Goal: Task Accomplishment & Management: Use online tool/utility

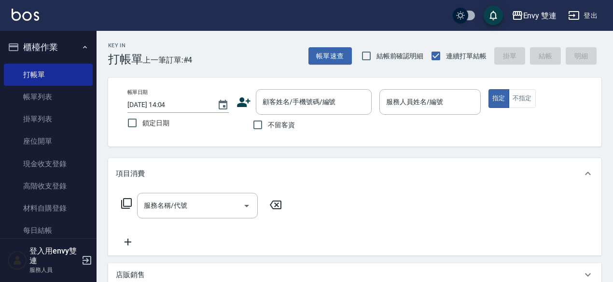
click at [243, 103] on icon at bounding box center [244, 103] width 14 height 10
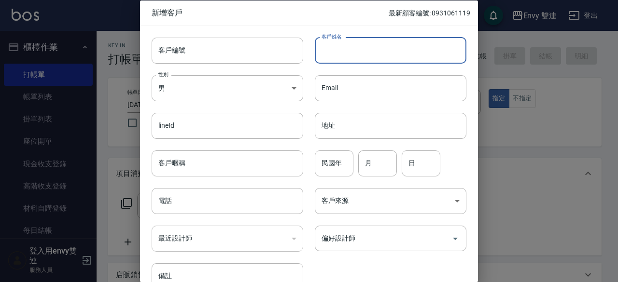
click at [361, 54] on input "客戶姓名" at bounding box center [391, 50] width 152 height 26
type input "陳毓娟"
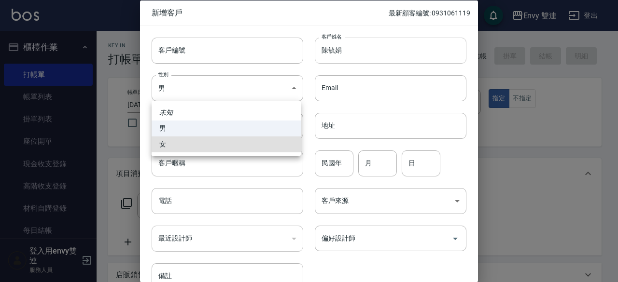
type input "[DEMOGRAPHIC_DATA]"
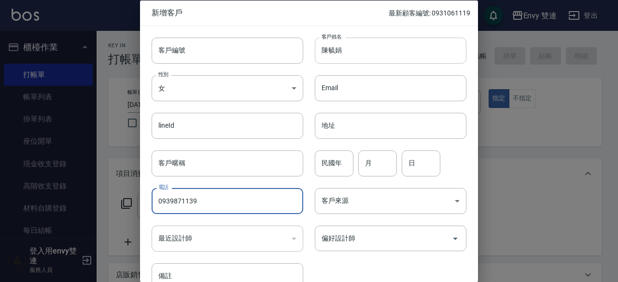
type input "0939871139"
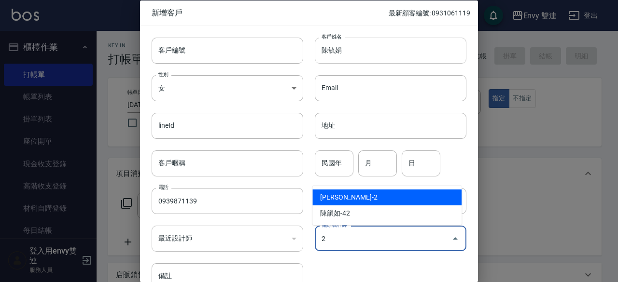
type input "[PERSON_NAME]"
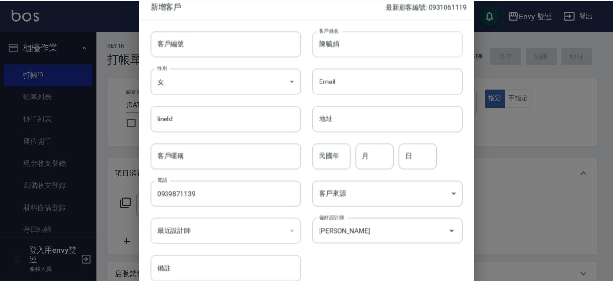
scroll to position [52, 0]
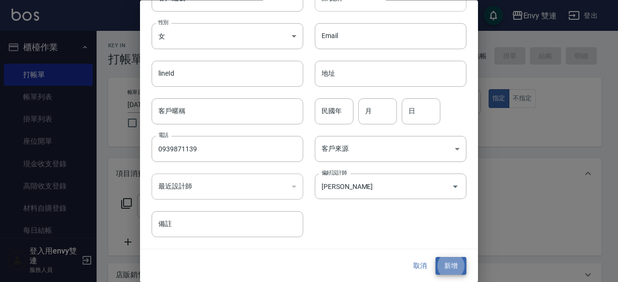
click at [435, 258] on button "新增" at bounding box center [450, 267] width 31 height 18
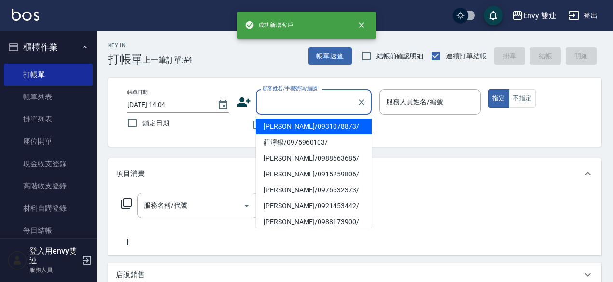
click at [298, 98] on input "顧客姓名/手機號碼/編號" at bounding box center [306, 102] width 93 height 17
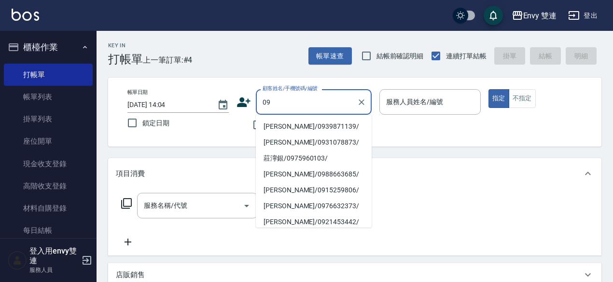
type input "[PERSON_NAME]/0939871139/"
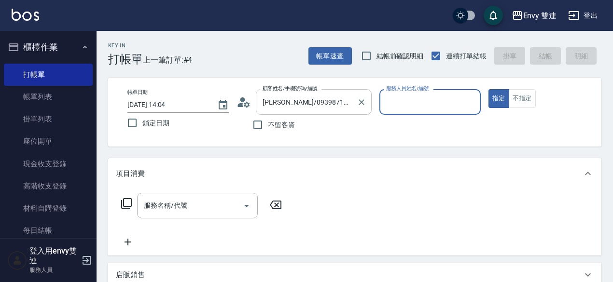
type input "Ina-2"
click at [489, 89] on button "指定" at bounding box center [499, 98] width 21 height 19
type button "true"
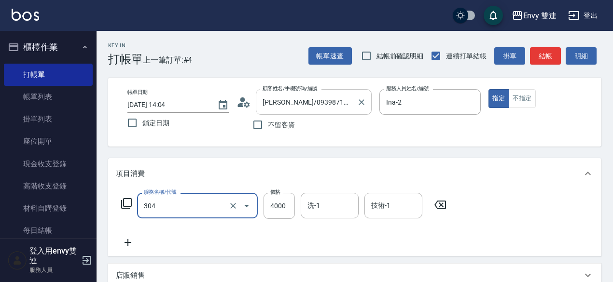
type input "縮毛矯正 (304)"
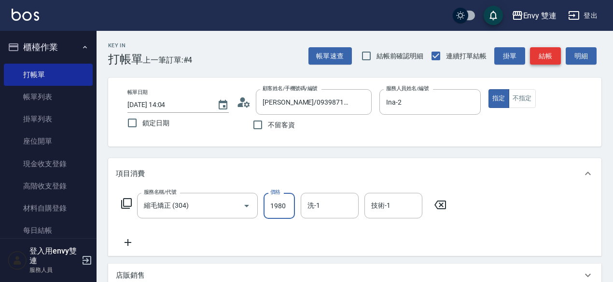
type input "1980"
click at [545, 53] on button "結帳" at bounding box center [545, 56] width 31 height 18
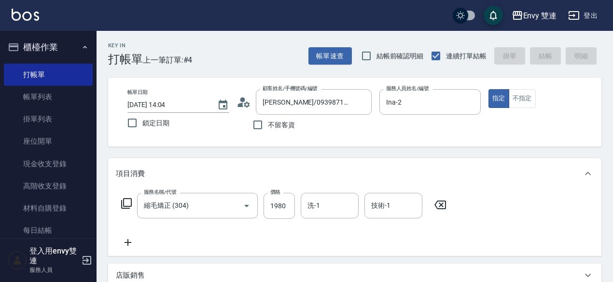
type input "[DATE] 14:47"
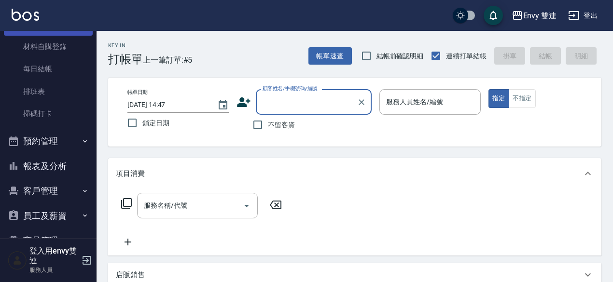
scroll to position [162, 0]
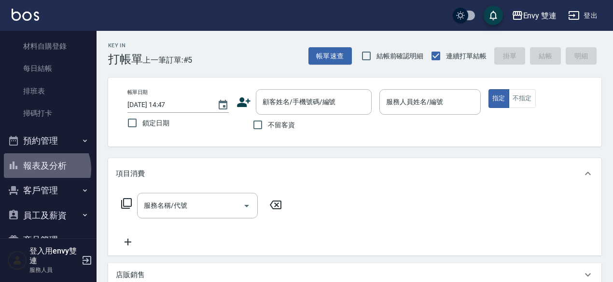
click at [44, 169] on button "報表及分析" at bounding box center [48, 166] width 89 height 25
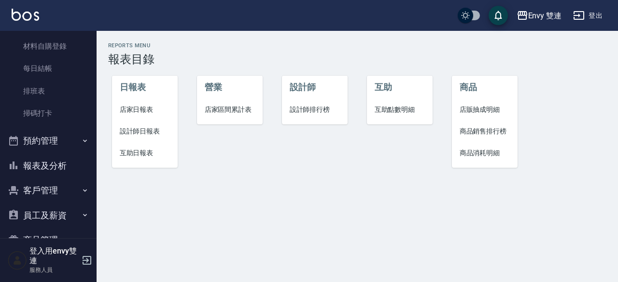
click at [152, 131] on span "設計師日報表" at bounding box center [145, 131] width 51 height 10
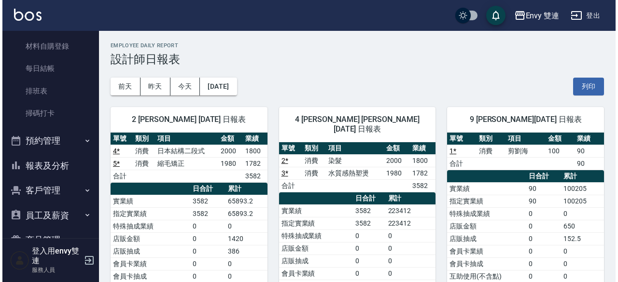
scroll to position [15, 0]
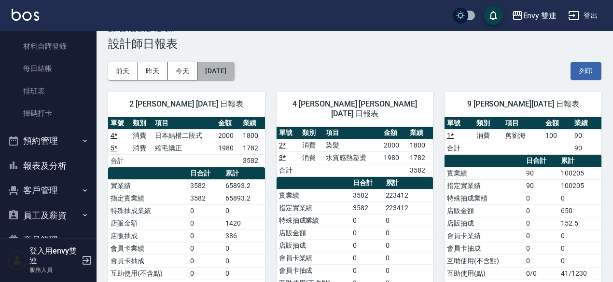
click at [228, 64] on button "[DATE]" at bounding box center [215, 71] width 37 height 18
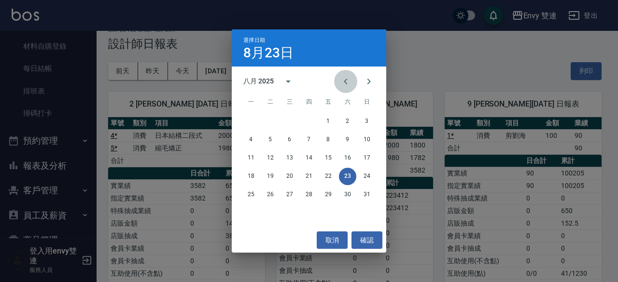
click at [342, 87] on icon "Previous month" at bounding box center [346, 82] width 12 height 12
click at [282, 177] on button "23" at bounding box center [289, 176] width 17 height 17
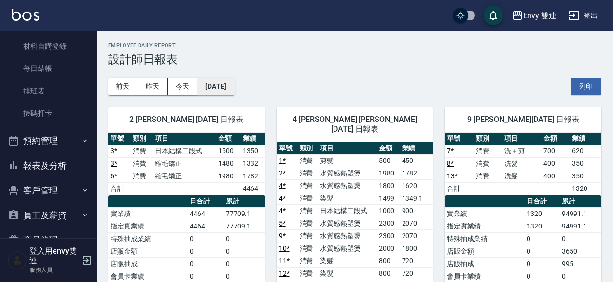
click at [234, 81] on div "[DATE] [DATE] [DATE] [DATE] 列印" at bounding box center [354, 86] width 493 height 41
click at [234, 81] on button "[DATE]" at bounding box center [215, 87] width 37 height 18
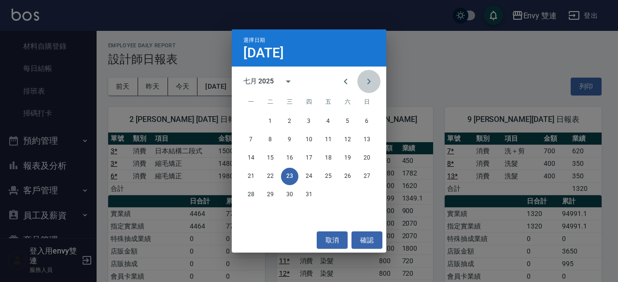
click at [372, 80] on icon "Next month" at bounding box center [369, 82] width 12 height 12
click at [348, 173] on button "23" at bounding box center [347, 176] width 17 height 17
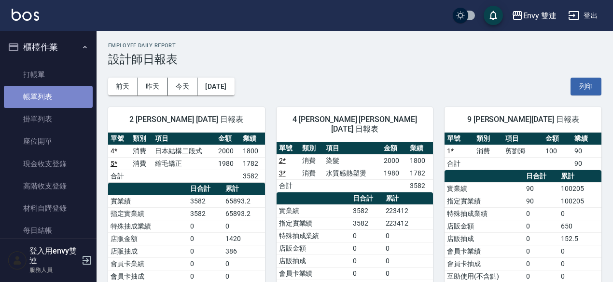
click at [52, 95] on link "帳單列表" at bounding box center [48, 97] width 89 height 22
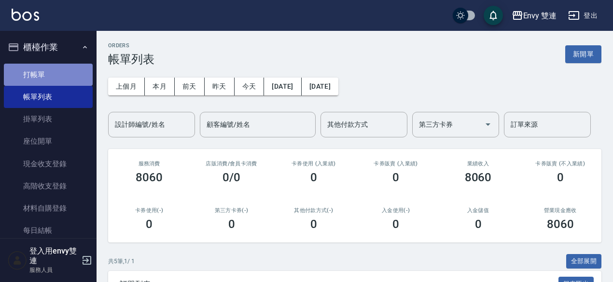
click at [62, 66] on link "打帳單" at bounding box center [48, 75] width 89 height 22
